Goal: Task Accomplishment & Management: Manage account settings

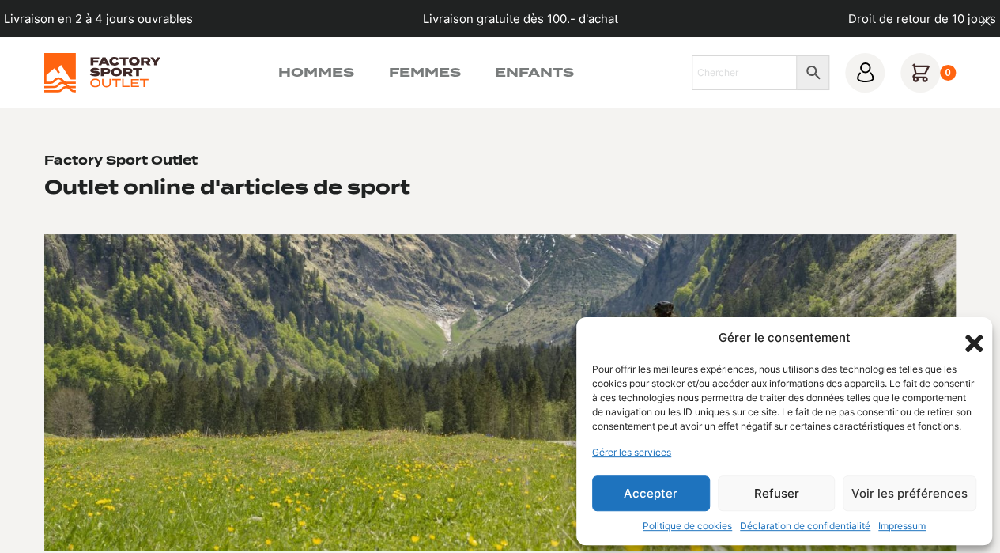
click at [664, 496] on button "Accepter" at bounding box center [651, 493] width 118 height 36
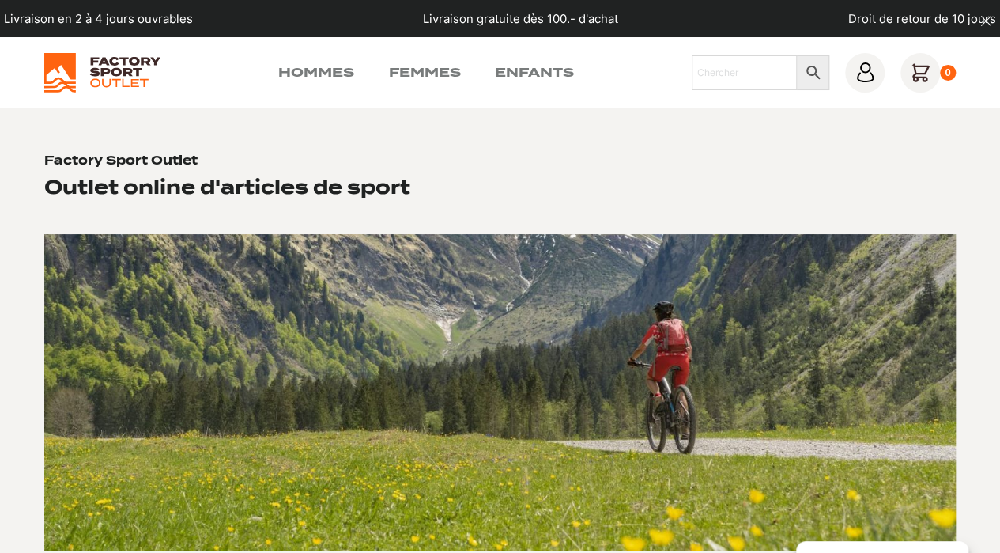
click at [860, 74] on icon at bounding box center [865, 72] width 20 height 20
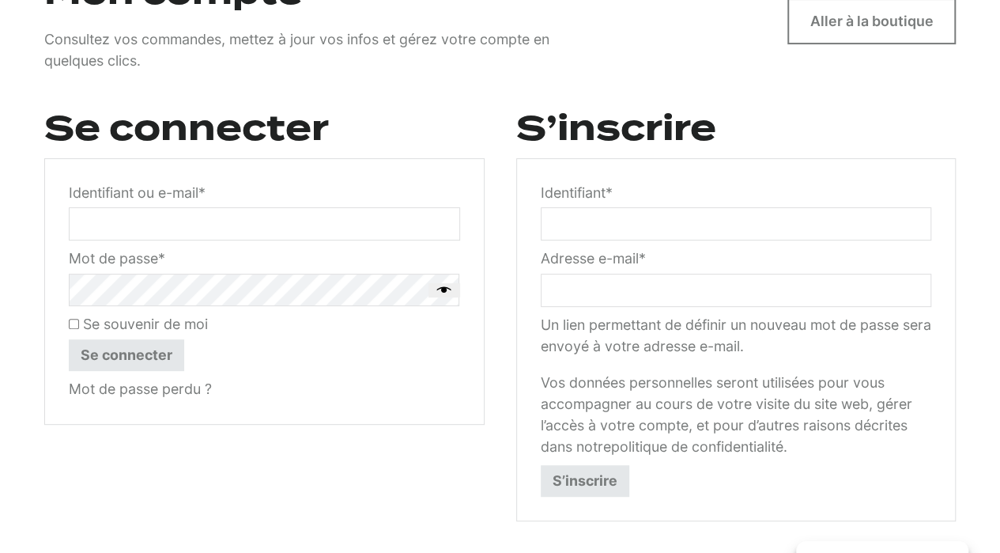
scroll to position [183, 0]
click at [129, 222] on input "Identifiant ou e-mail * Obligatoire" at bounding box center [264, 222] width 391 height 33
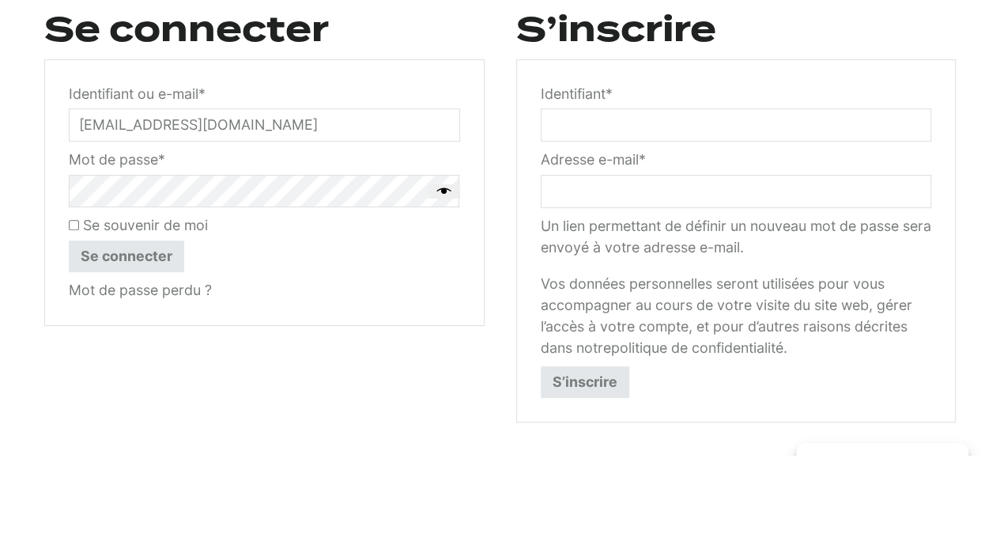
type input "[EMAIL_ADDRESS][DOMAIN_NAME]"
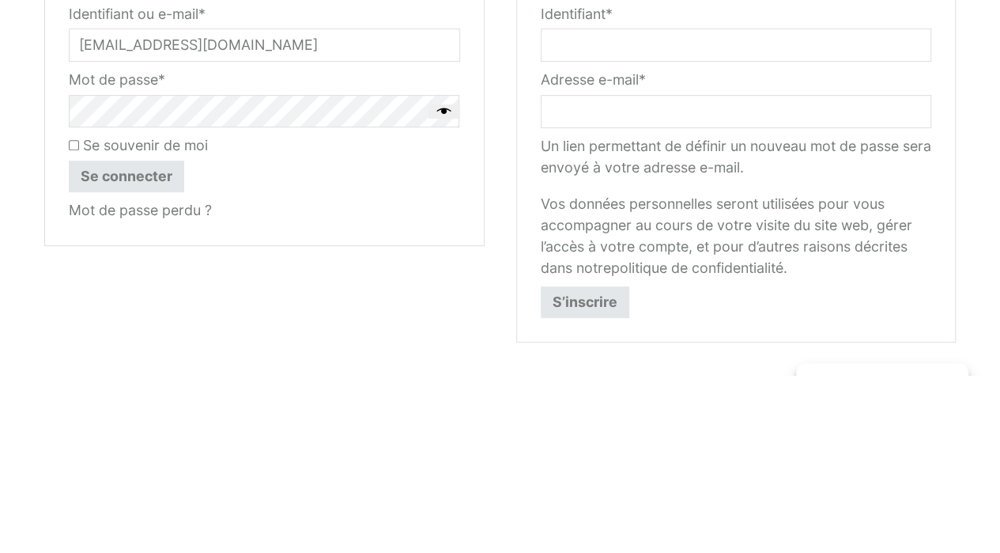
click at [72, 324] on input "Se souvenir de moi" at bounding box center [74, 323] width 10 height 10
checkbox input "true"
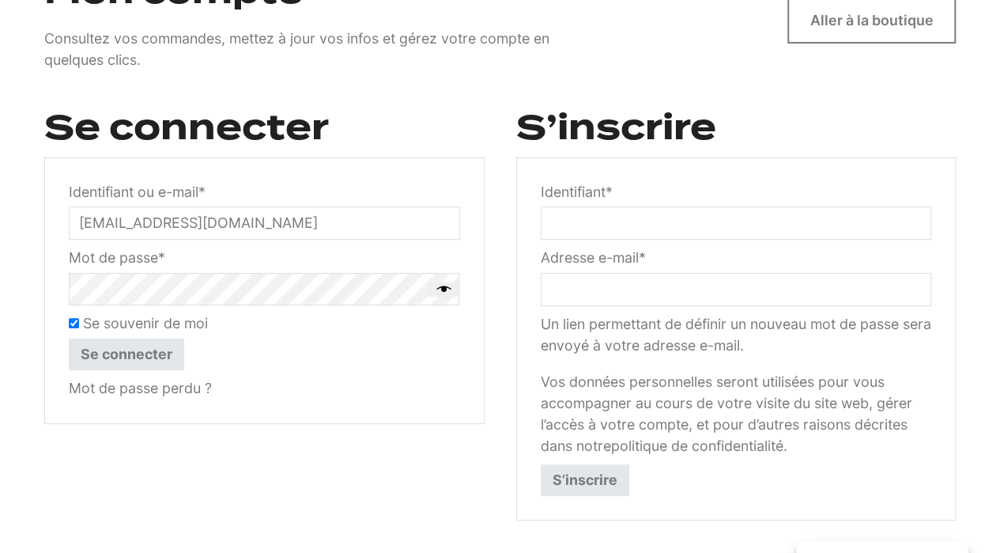
click at [126, 362] on button "Se connecter" at bounding box center [126, 354] width 115 height 32
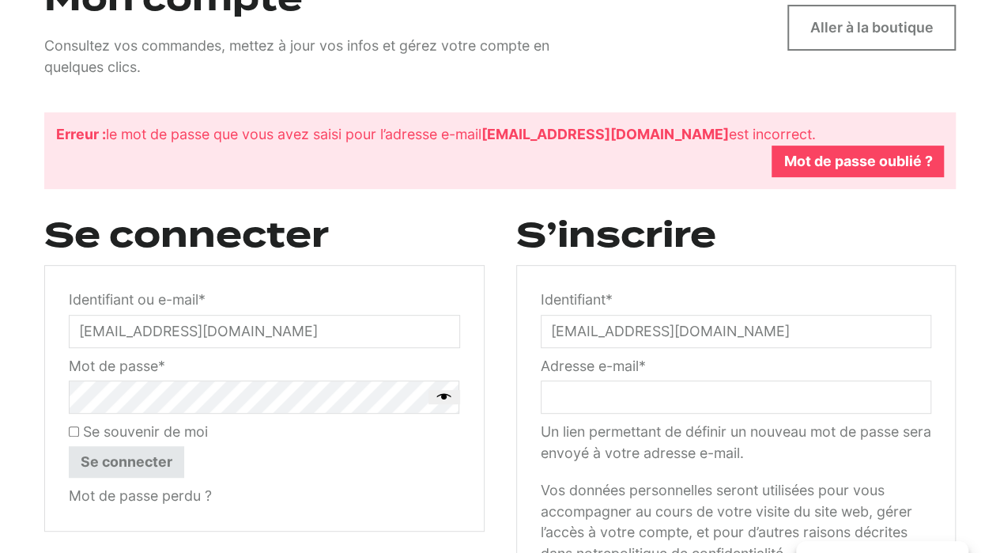
scroll to position [191, 0]
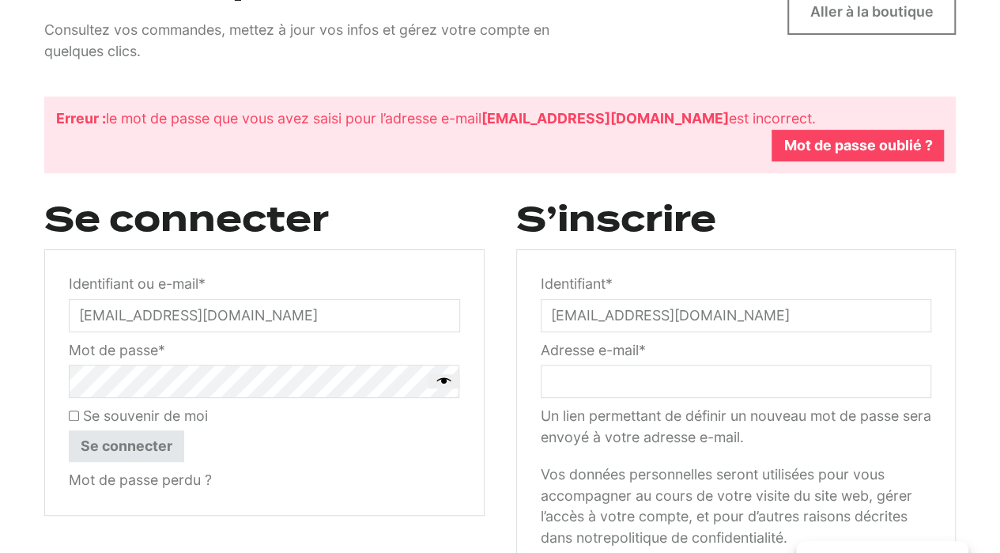
click at [126, 484] on link "Mot de passe perdu ?" at bounding box center [140, 479] width 143 height 17
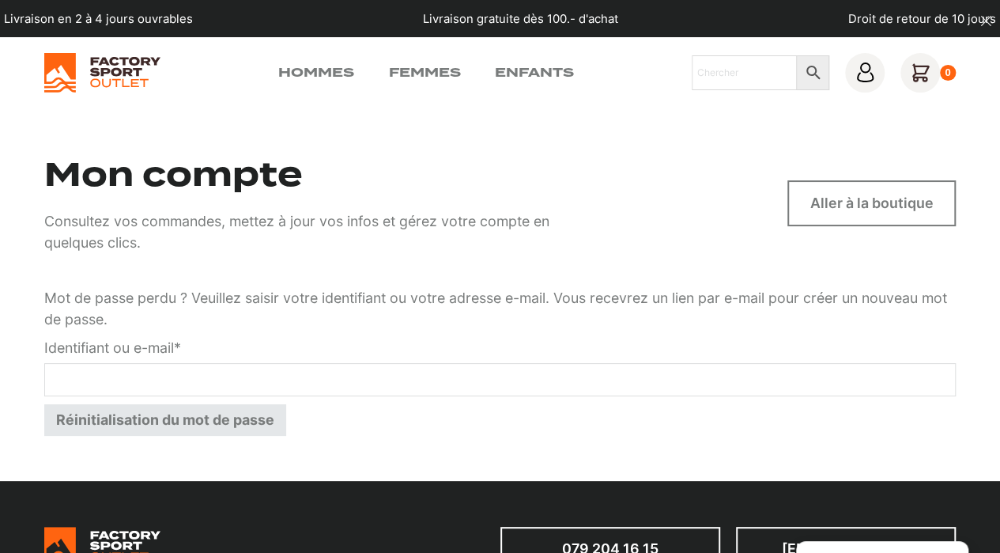
click at [94, 386] on input "Identifiant ou e-mail * Obligatoire" at bounding box center [500, 379] width 912 height 33
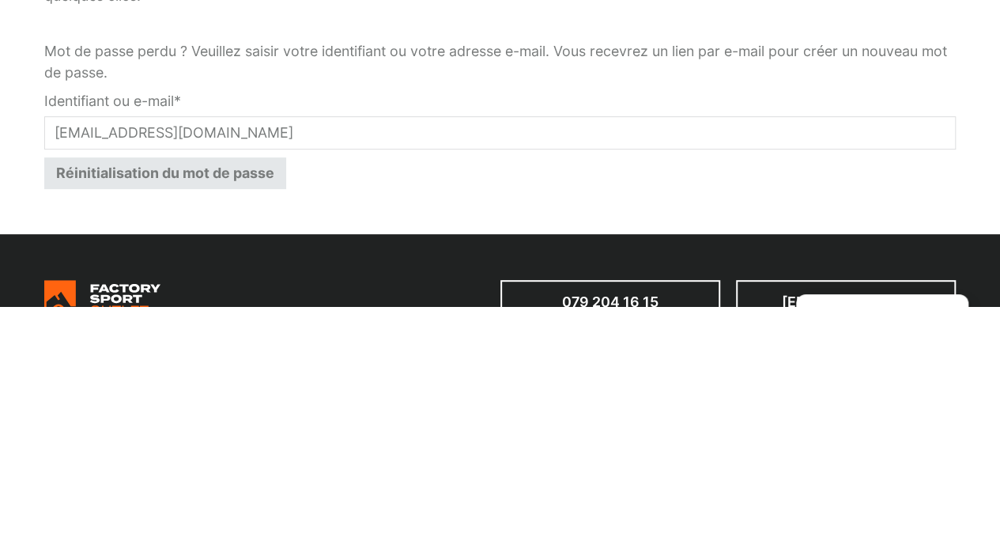
type input "dyonis.cheseaux@gmail.com"
click at [111, 430] on button "Réinitialisation du mot de passe" at bounding box center [165, 420] width 242 height 32
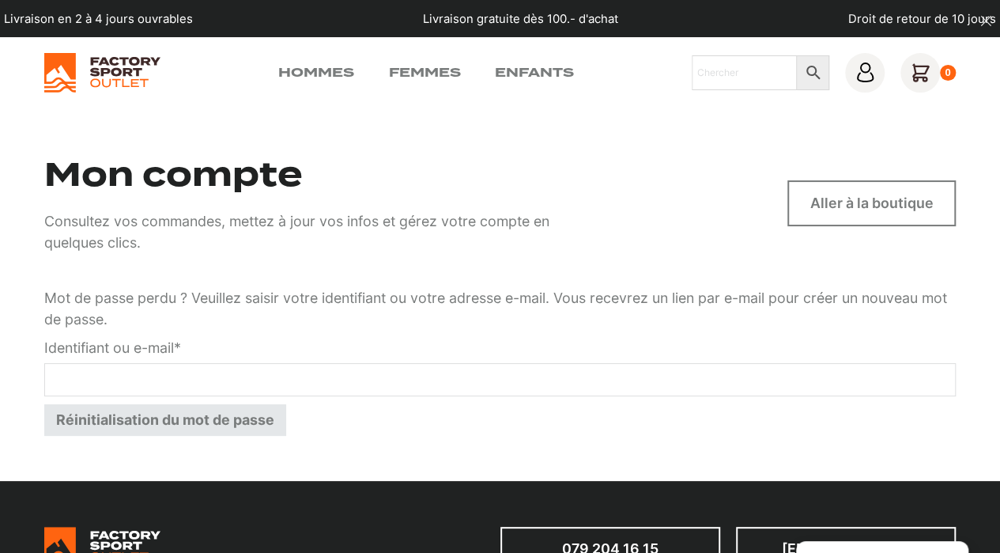
click at [862, 71] on icon at bounding box center [865, 72] width 20 height 20
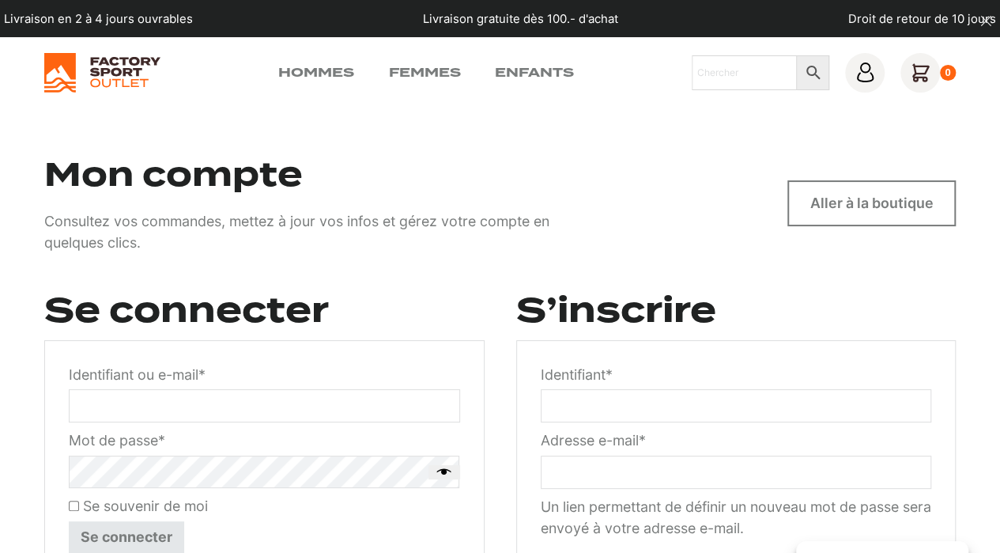
scroll to position [70, 0]
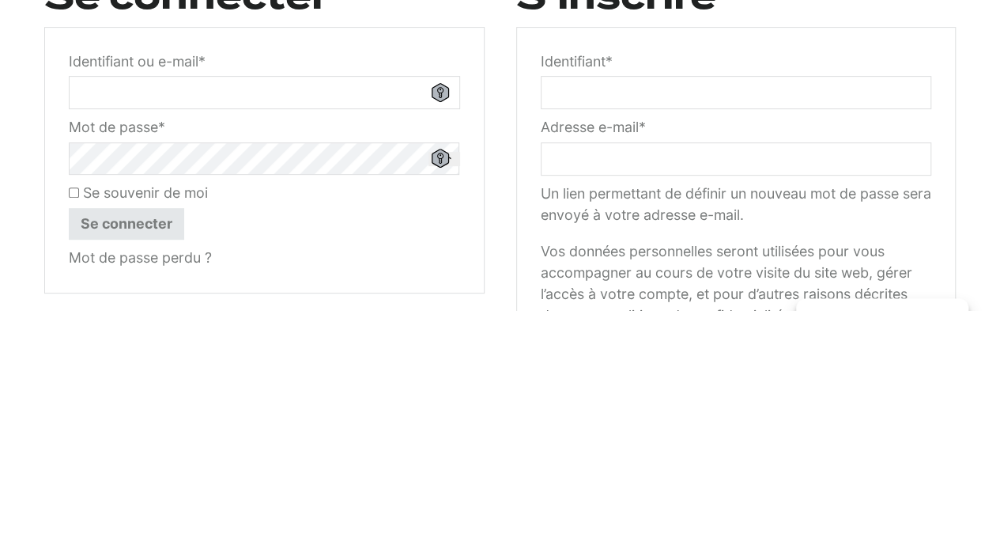
click at [130, 337] on input "Identifiant ou e-mail * Obligatoire" at bounding box center [264, 335] width 391 height 33
click at [436, 346] on input "Identifiant ou e-mail * Obligatoire" at bounding box center [264, 335] width 391 height 33
click at [440, 335] on icon at bounding box center [440, 335] width 17 height 19
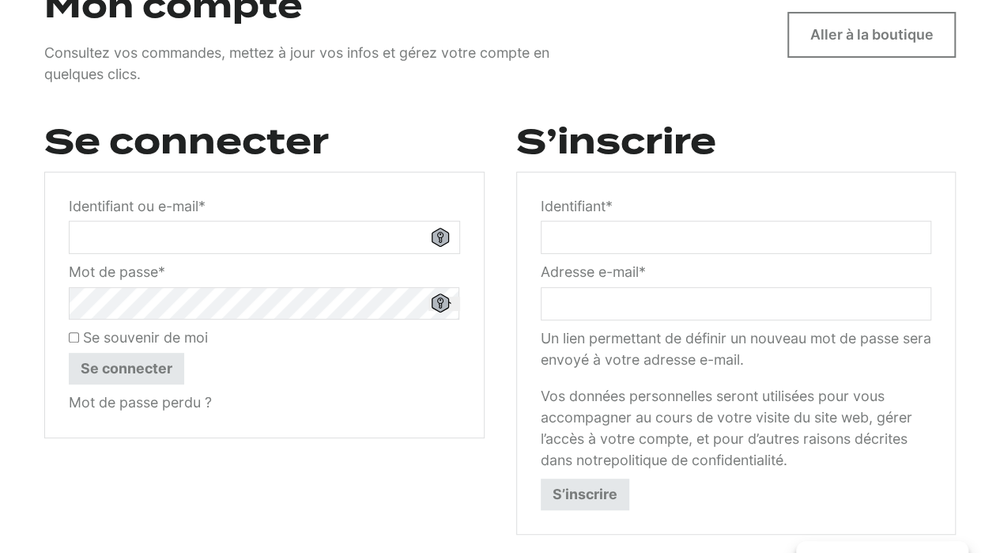
scroll to position [216, 0]
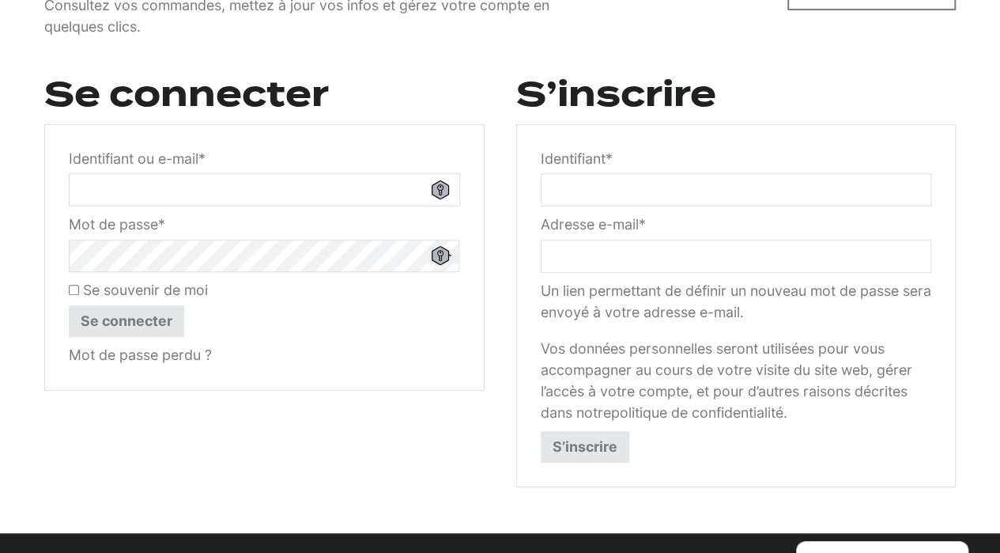
click at [440, 190] on icon at bounding box center [440, 189] width 17 height 19
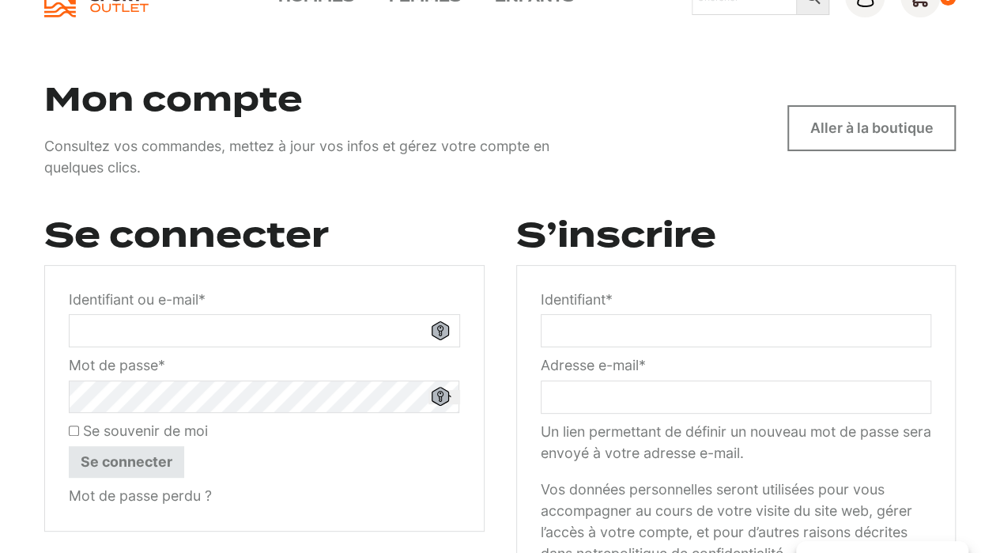
scroll to position [0, 0]
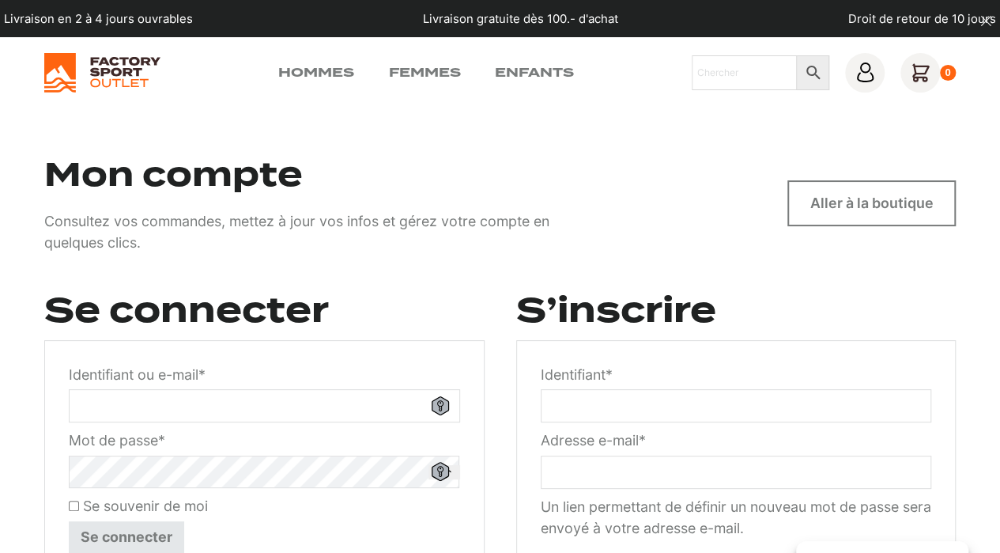
click at [100, 79] on img at bounding box center [102, 73] width 116 height 40
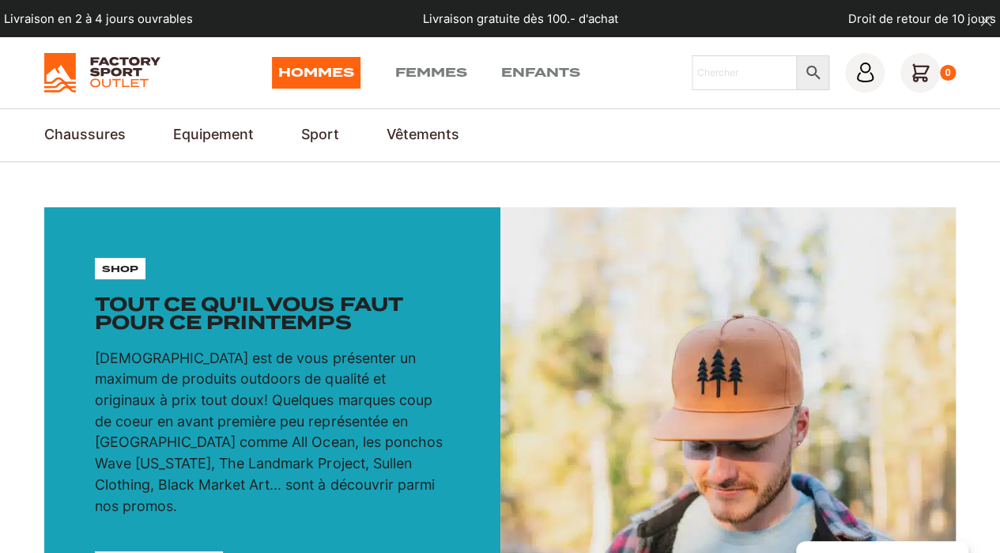
click at [46, 222] on div "shop Tout ce qu'il vous faut pour ce printemps Notre mission est de vous présen…" at bounding box center [272, 423] width 456 height 433
click at [314, 131] on link "Sport" at bounding box center [320, 134] width 38 height 21
click at [316, 128] on link "Sport" at bounding box center [320, 134] width 38 height 21
click at [328, 142] on link "Sport" at bounding box center [320, 134] width 38 height 21
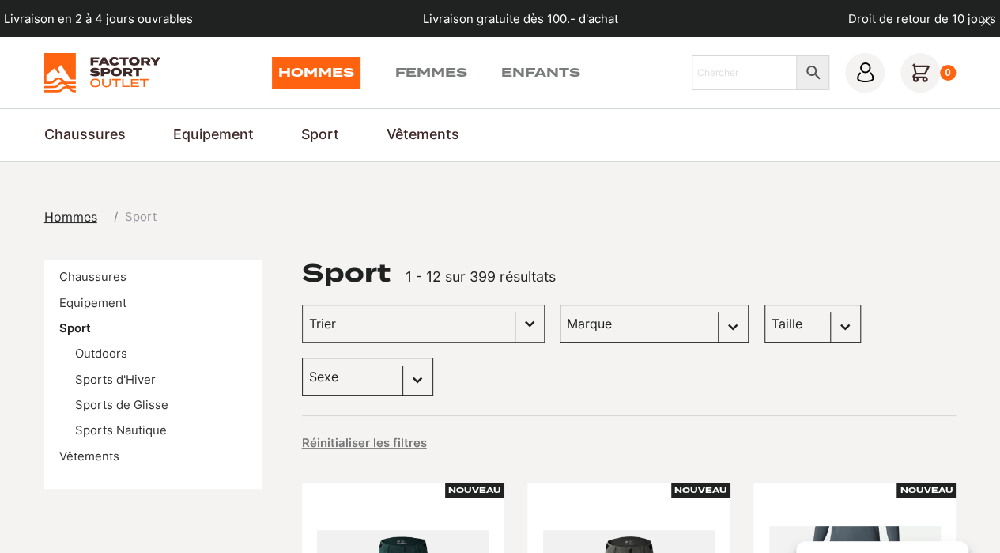
click at [89, 308] on link "Equipement" at bounding box center [92, 303] width 67 height 14
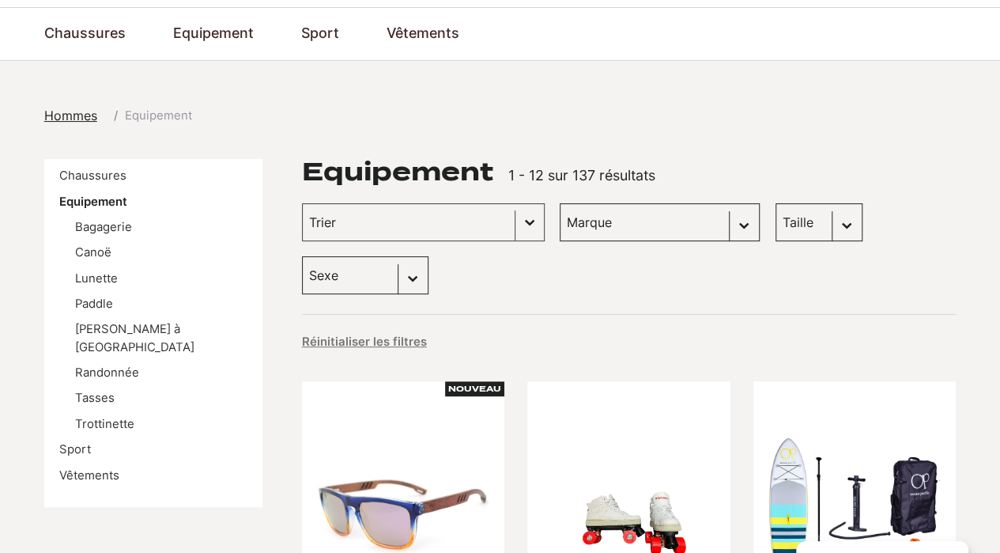
scroll to position [101, 0]
